Goal: Task Accomplishment & Management: Manage account settings

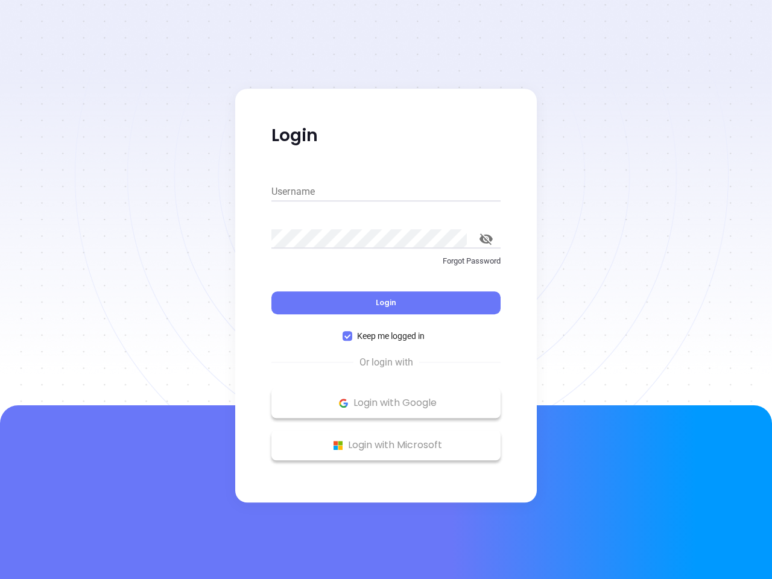
click at [386, 290] on div "Login" at bounding box center [385, 295] width 229 height 37
click at [386, 192] on input "Username" at bounding box center [385, 191] width 229 height 19
click at [486, 239] on icon "toggle password visibility" at bounding box center [486, 238] width 13 height 11
click at [386, 303] on span "Login" at bounding box center [386, 302] width 21 height 10
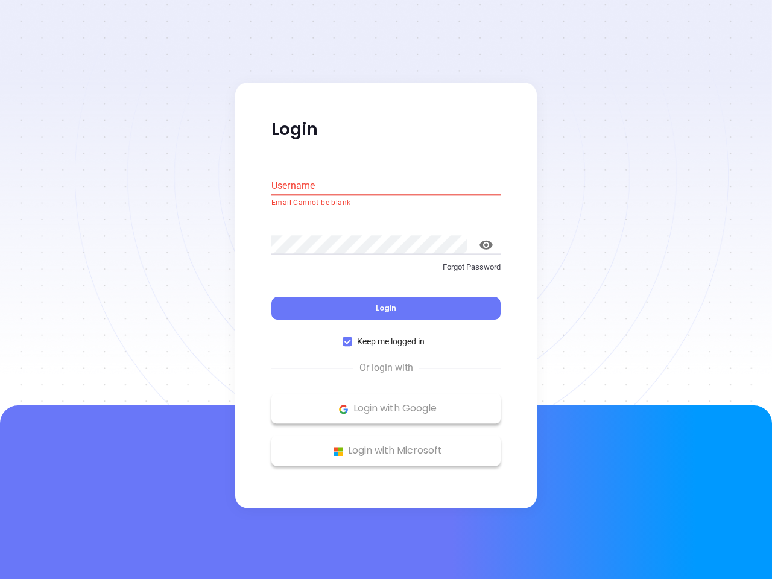
click at [386, 336] on span "Keep me logged in" at bounding box center [390, 341] width 77 height 13
click at [352, 337] on input "Keep me logged in" at bounding box center [348, 342] width 10 height 10
checkbox input "false"
click at [386, 403] on p "Login with Google" at bounding box center [386, 409] width 217 height 18
click at [386, 445] on p "Login with Microsoft" at bounding box center [386, 451] width 217 height 18
